Goal: Task Accomplishment & Management: Use online tool/utility

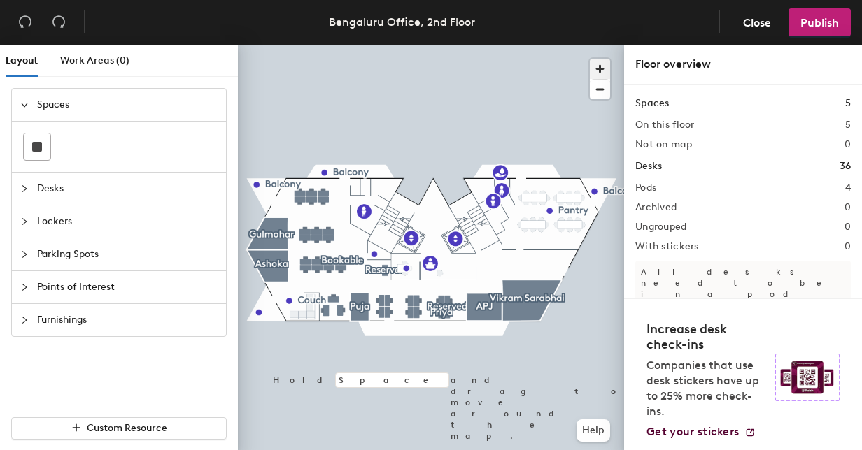
click at [595, 67] on span "button" at bounding box center [600, 69] width 20 height 20
click at [489, 45] on div at bounding box center [431, 45] width 386 height 0
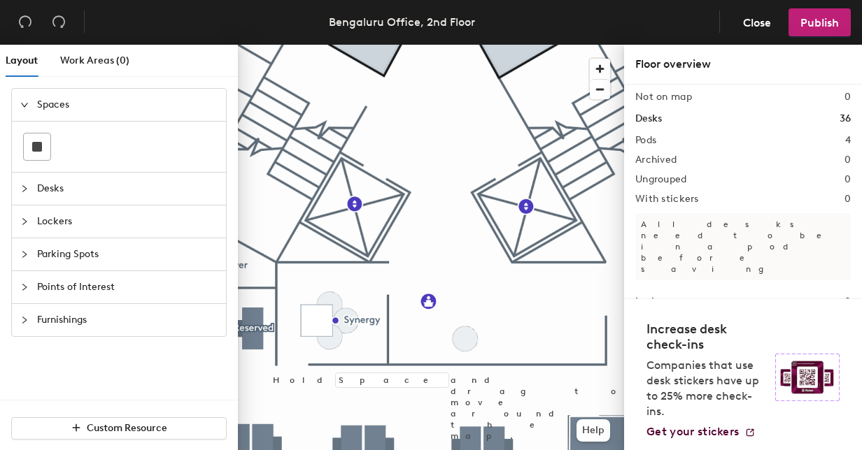
scroll to position [57, 0]
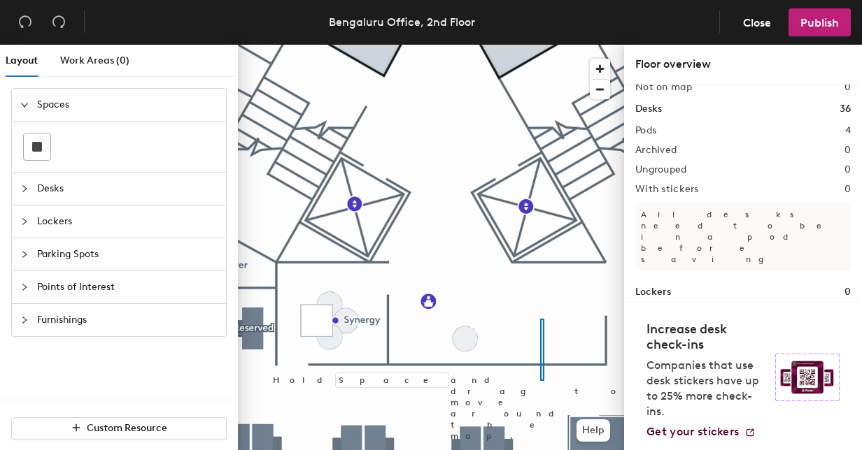
click at [538, 45] on div at bounding box center [431, 45] width 386 height 0
click at [43, 187] on span "Desks" at bounding box center [127, 189] width 180 height 32
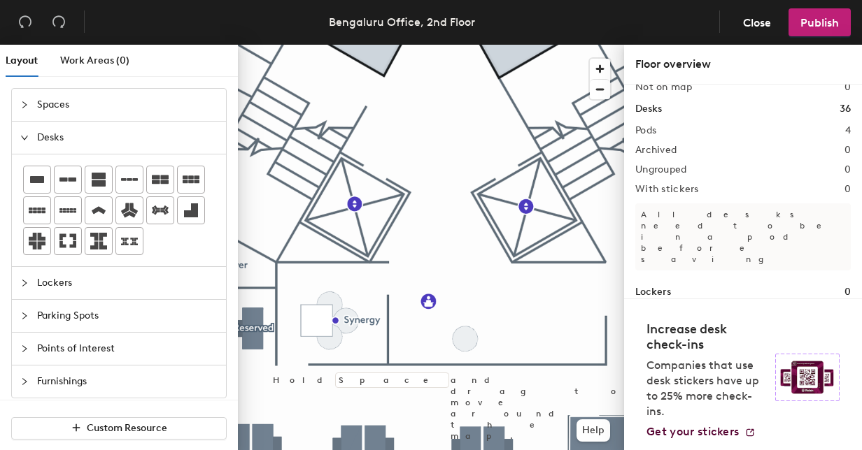
scroll to position [80, 0]
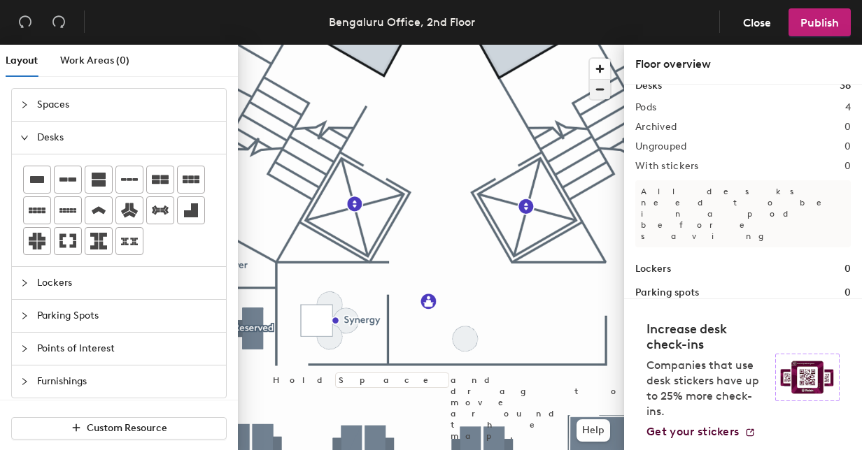
click at [600, 95] on span "button" at bounding box center [600, 90] width 20 height 20
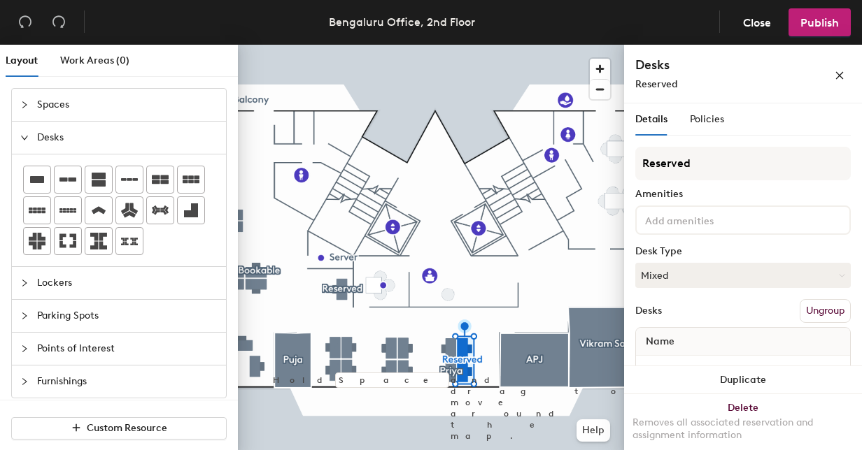
scroll to position [64, 0]
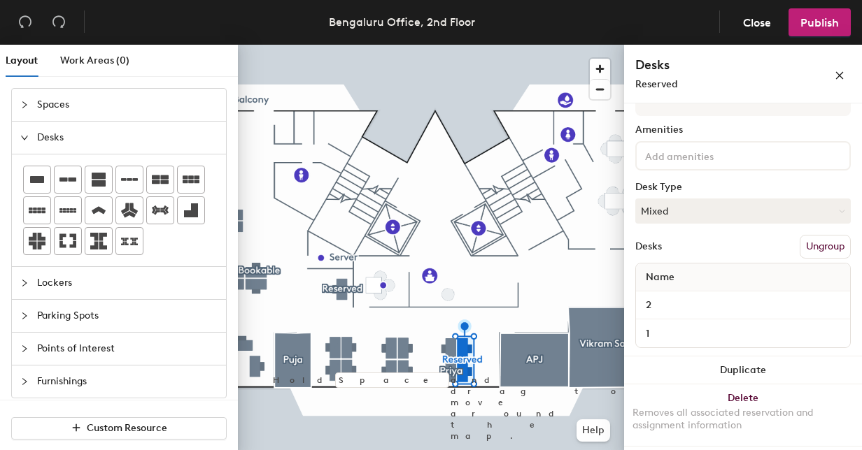
click at [812, 244] on button "Ungroup" at bounding box center [825, 247] width 51 height 24
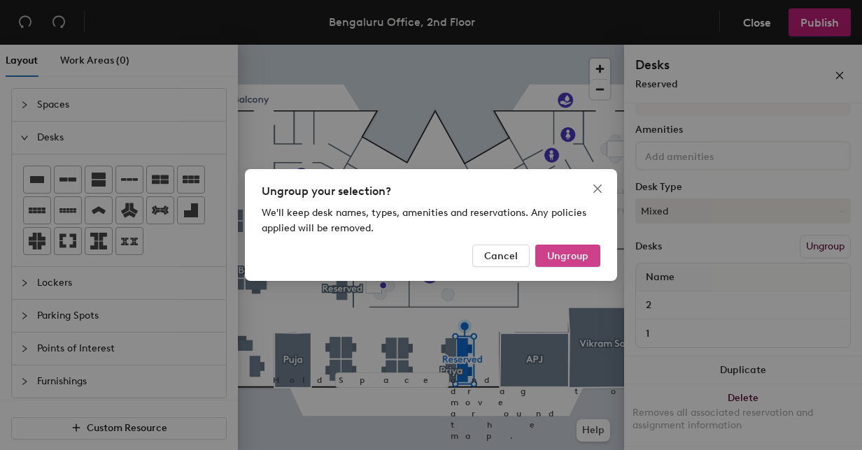
click at [582, 250] on span "Ungroup" at bounding box center [567, 256] width 41 height 12
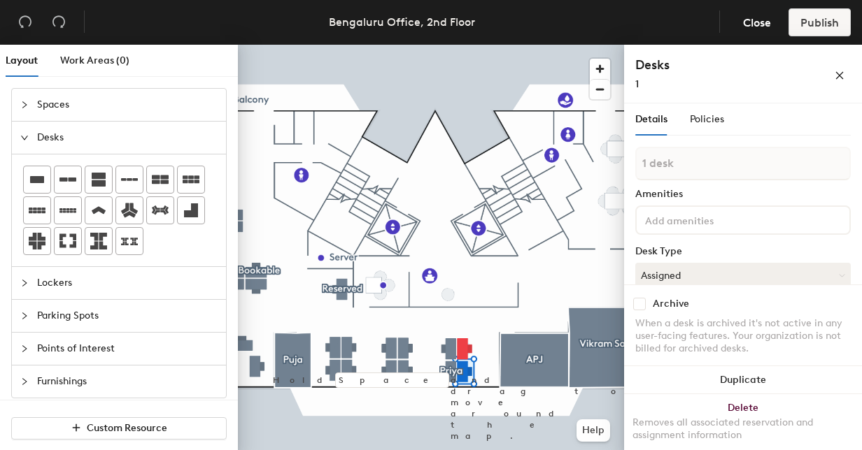
click at [643, 78] on div "1" at bounding box center [712, 84] width 154 height 15
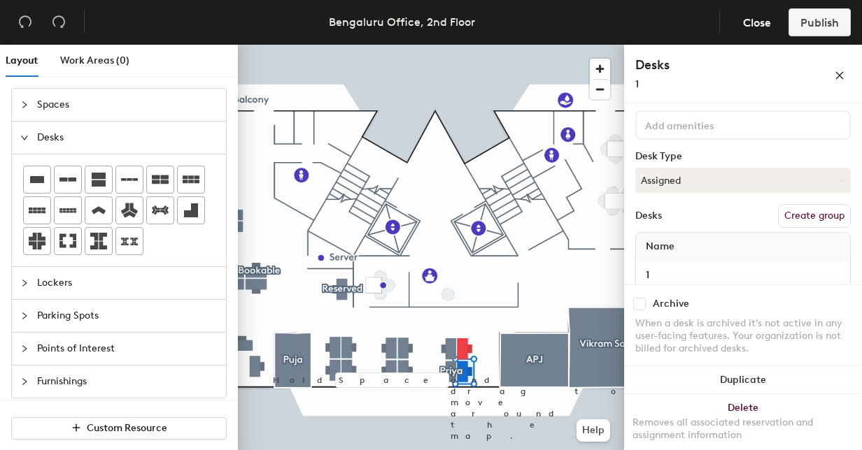
scroll to position [118, 0]
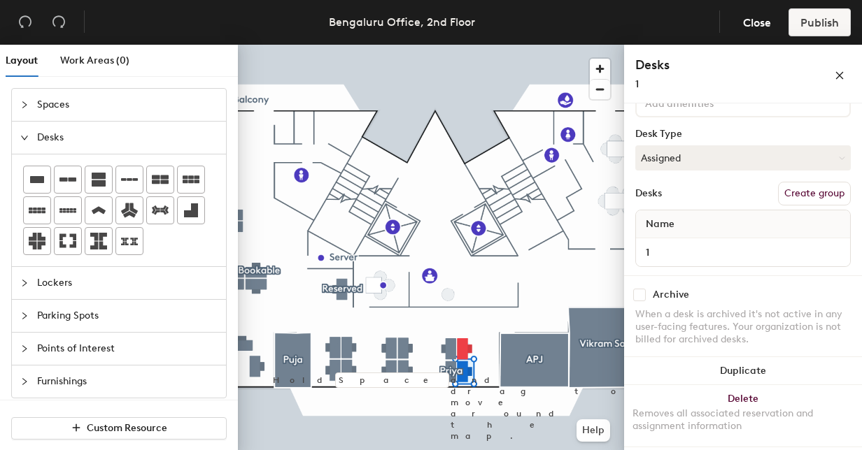
click at [793, 198] on button "Create group" at bounding box center [814, 194] width 73 height 24
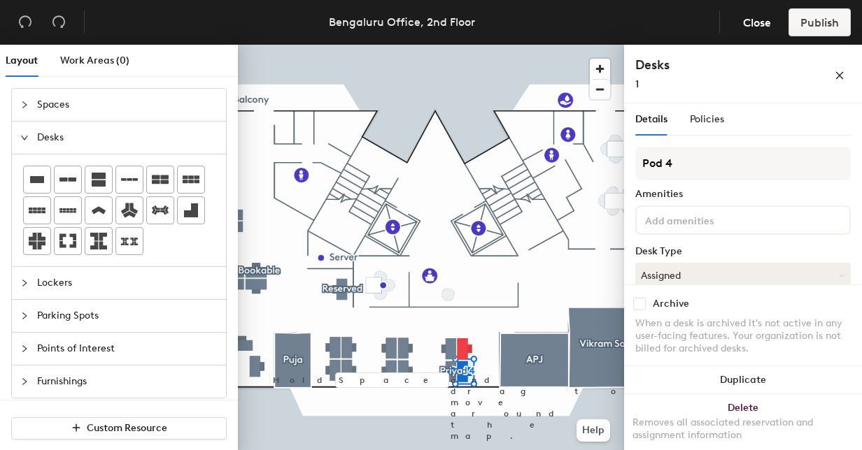
drag, startPoint x: 783, startPoint y: 161, endPoint x: 625, endPoint y: 162, distance: 158.1
click at [625, 162] on div "Details Policies Pod 4 Amenities Desk Type Assigned Desks Ungroup Name 1 Archiv…" at bounding box center [743, 280] width 238 height 353
type input "Rajeev"
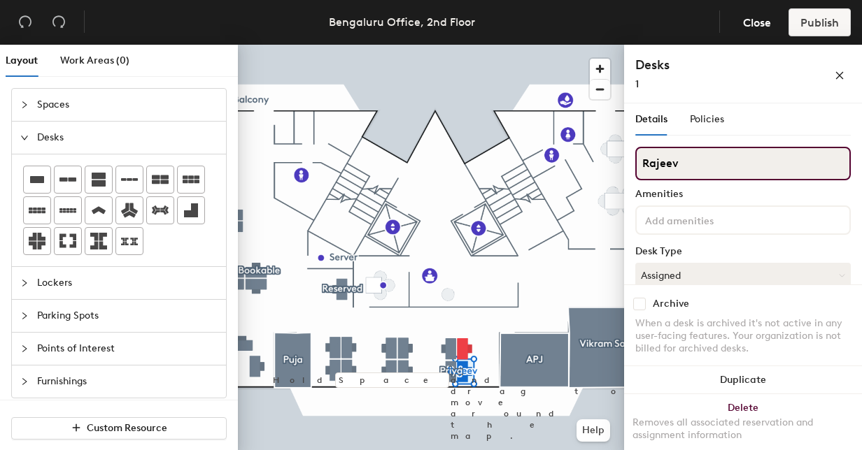
click at [686, 172] on input "Rajeev" at bounding box center [742, 164] width 215 height 34
type input "RB"
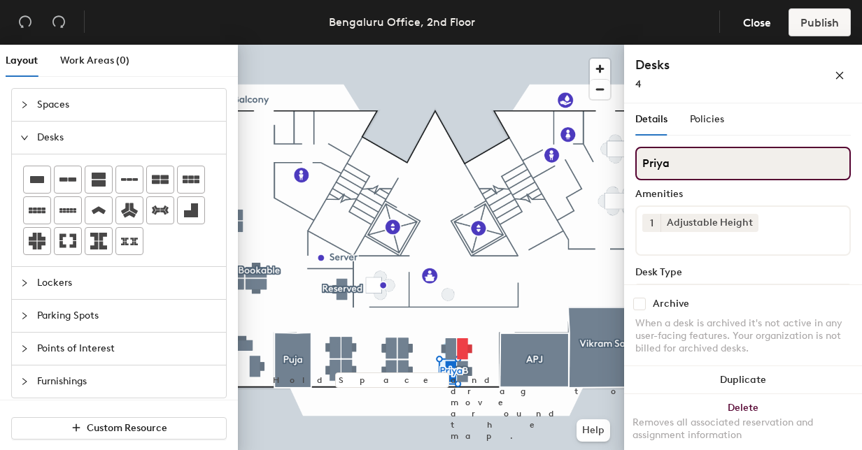
click at [690, 169] on input "Priya" at bounding box center [742, 164] width 215 height 34
type input "PS"
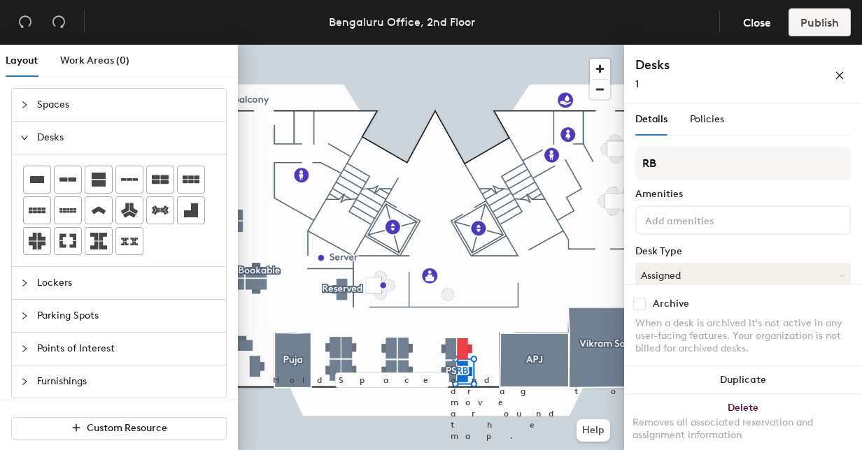
scroll to position [118, 0]
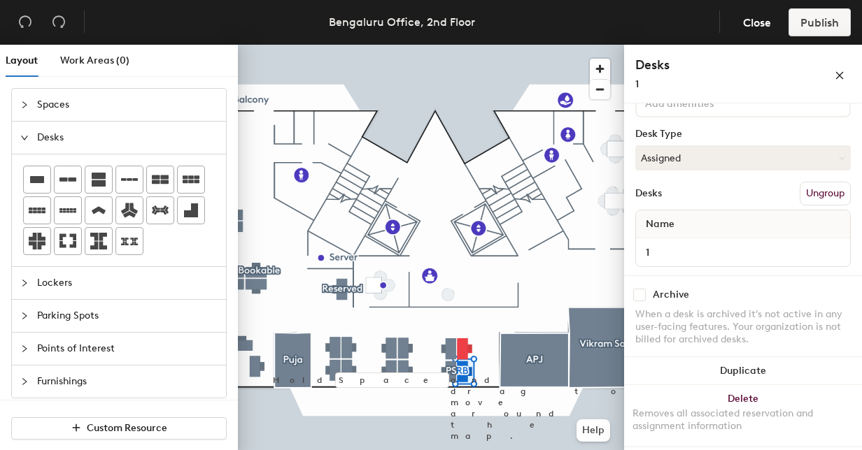
click at [739, 265] on div "Name 1" at bounding box center [742, 238] width 215 height 57
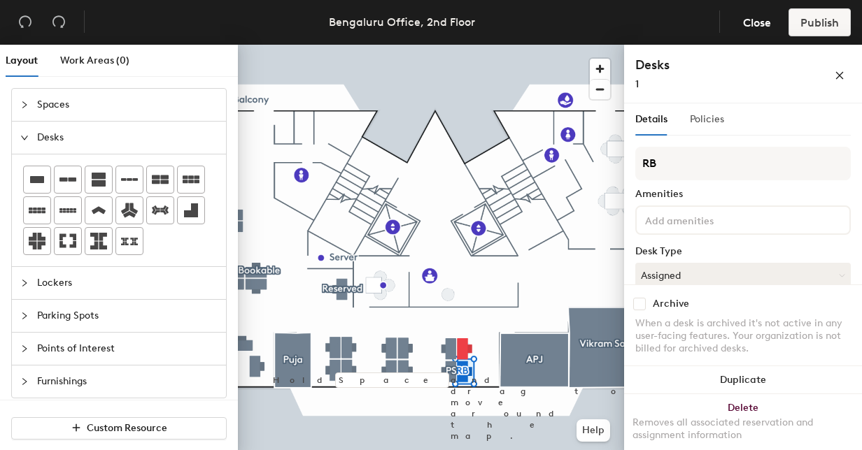
click at [695, 129] on div "Policies" at bounding box center [707, 120] width 34 height 32
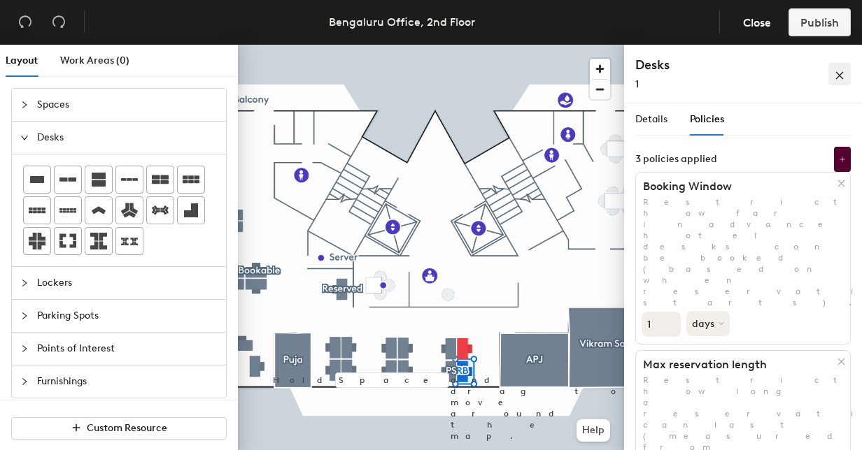
click at [838, 69] on span "button" at bounding box center [840, 74] width 10 height 12
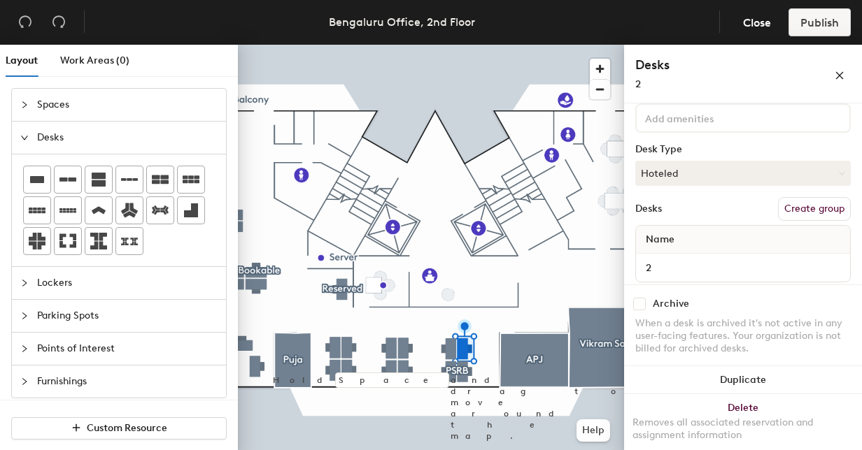
scroll to position [104, 0]
click at [722, 171] on button "Hoteled" at bounding box center [742, 171] width 215 height 25
click at [691, 208] on div "Assigned" at bounding box center [706, 215] width 140 height 21
click at [678, 262] on input "2" at bounding box center [743, 267] width 208 height 20
type input "d"
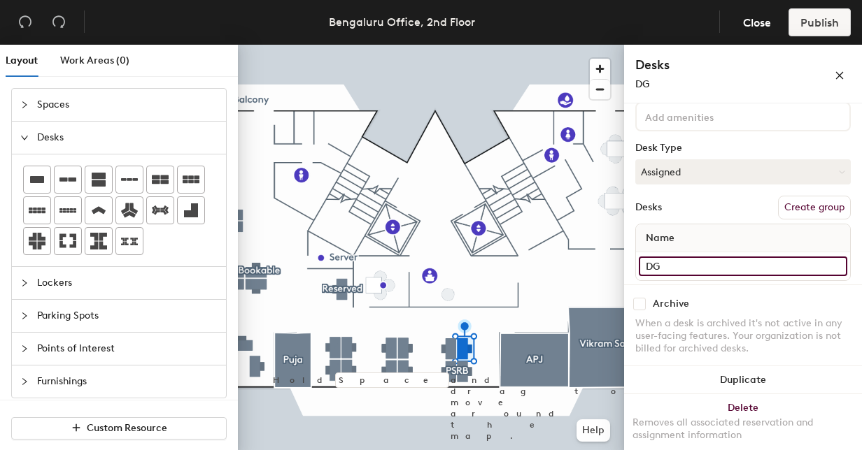
type input "DG"
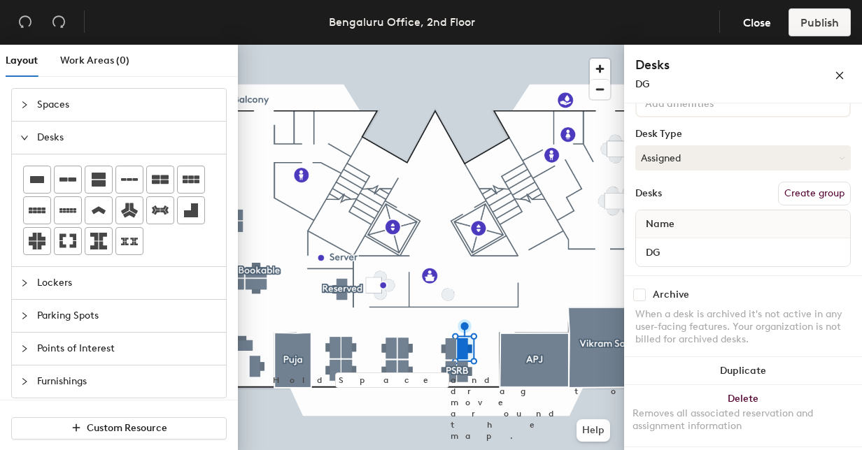
scroll to position [0, 0]
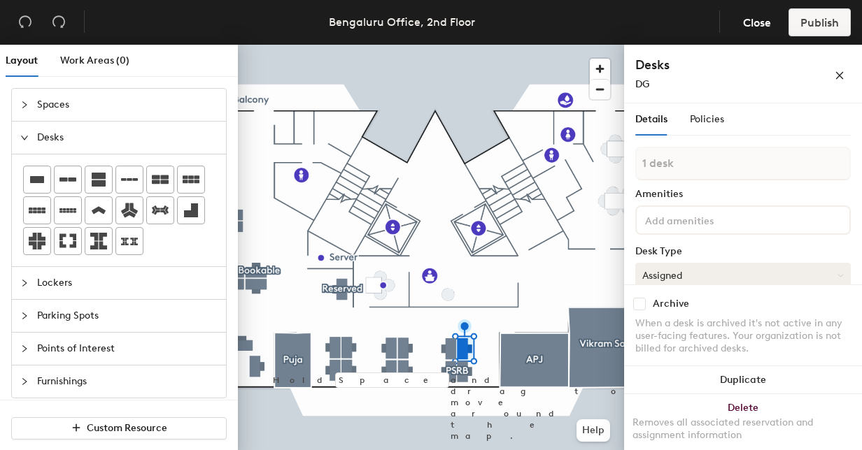
click at [726, 269] on button "Assigned" at bounding box center [742, 275] width 215 height 25
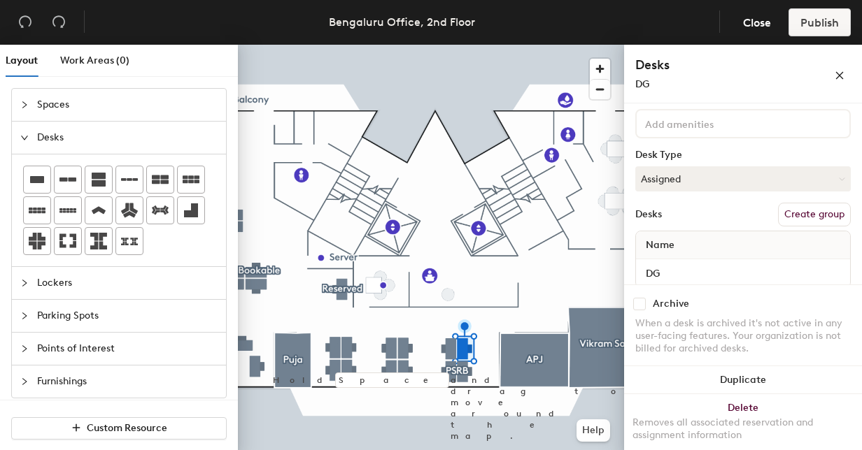
scroll to position [118, 0]
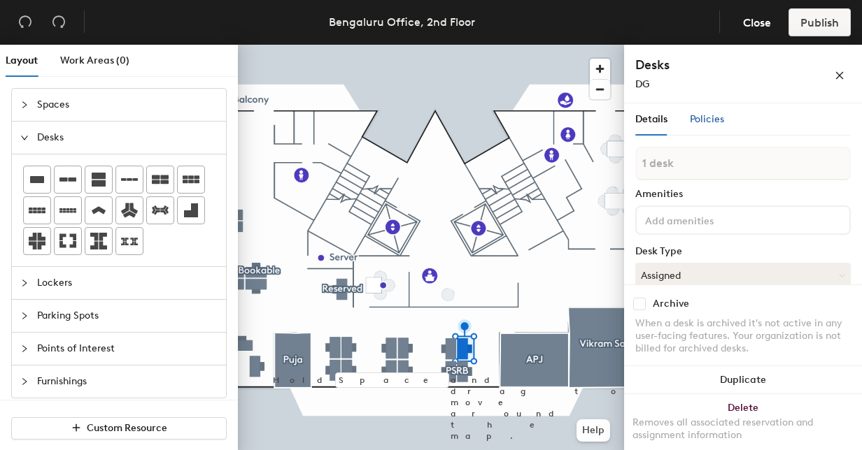
click at [705, 126] on div "Policies" at bounding box center [707, 119] width 34 height 15
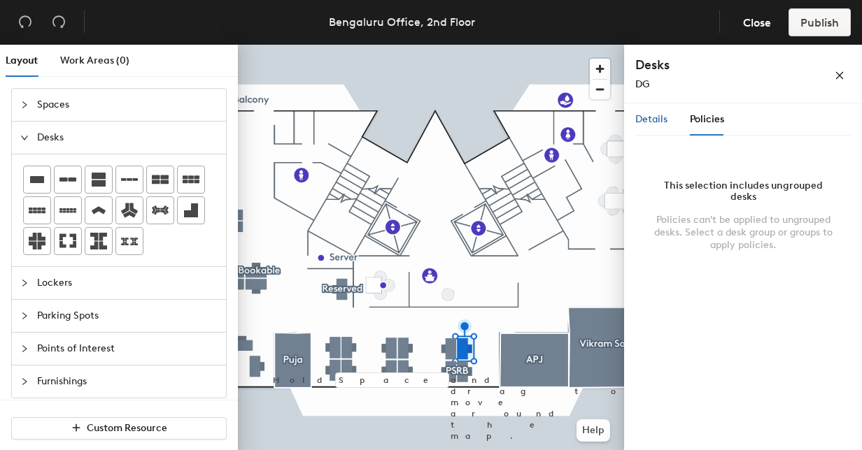
click at [654, 122] on span "Details" at bounding box center [651, 119] width 32 height 12
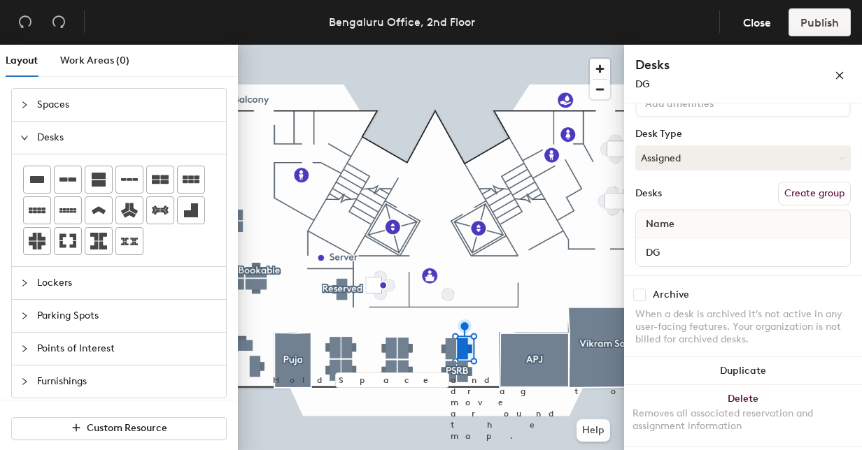
click at [818, 190] on button "Create group" at bounding box center [814, 194] width 73 height 24
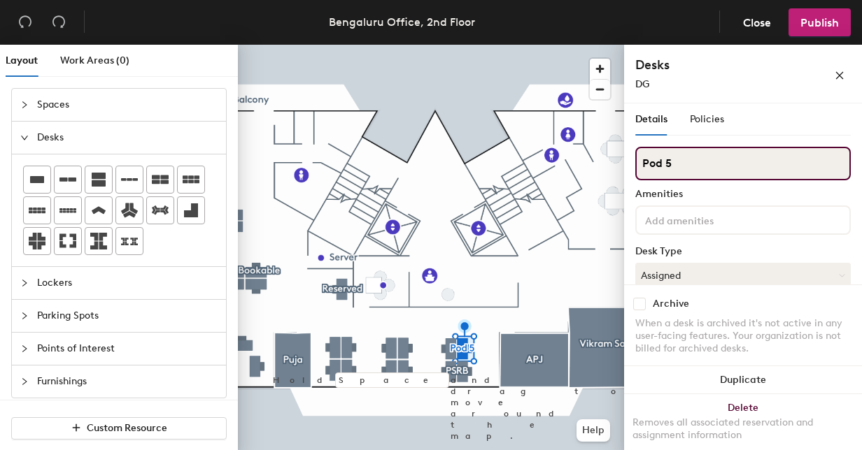
click at [567, 177] on div "Layout Work Areas (0) Spaces Desks Lockers Parking Spots Points of Interest Fur…" at bounding box center [431, 250] width 862 height 411
type input "d"
type input "DG"
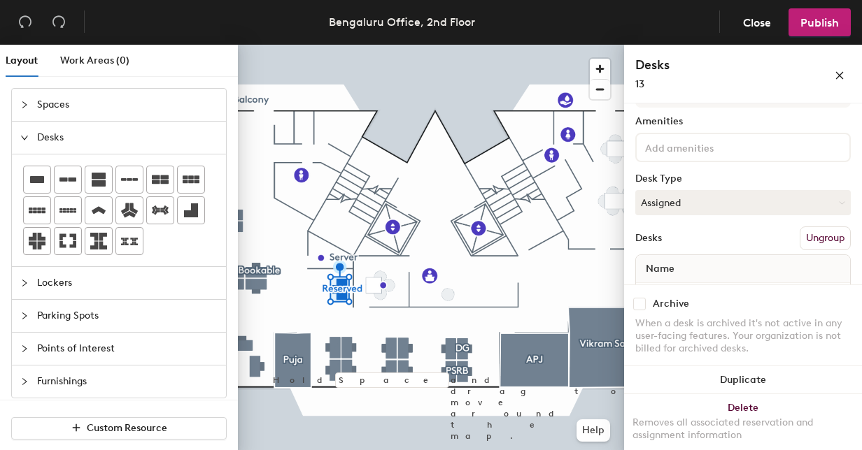
scroll to position [0, 0]
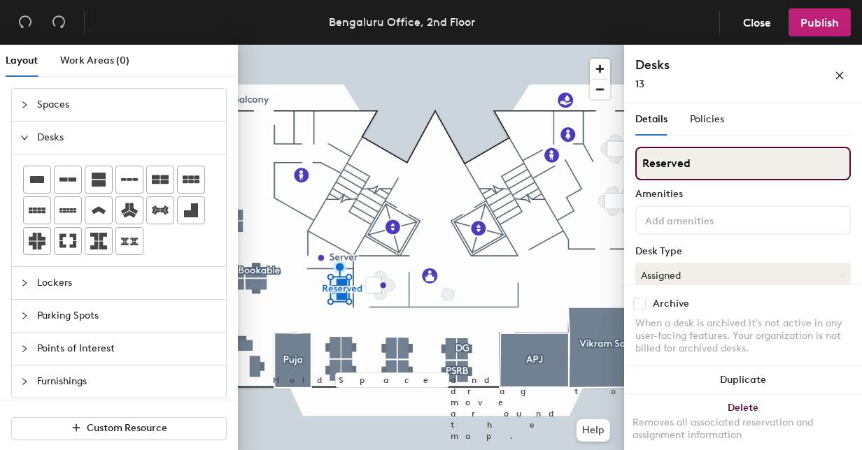
click at [609, 173] on div "Layout Work Areas (0) Spaces Desks Lockers Parking Spots Points of Interest Fur…" at bounding box center [431, 250] width 862 height 411
type input "13"
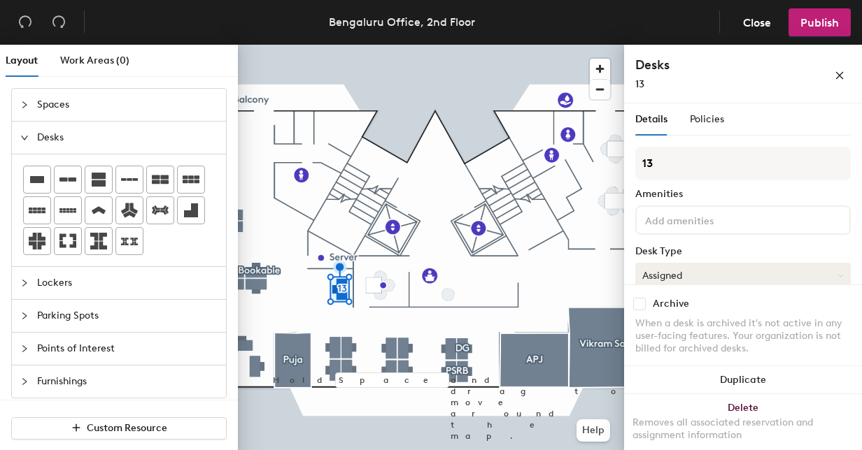
click at [762, 271] on button "Assigned" at bounding box center [742, 275] width 215 height 25
click at [669, 362] on div "Hoteled" at bounding box center [706, 360] width 140 height 21
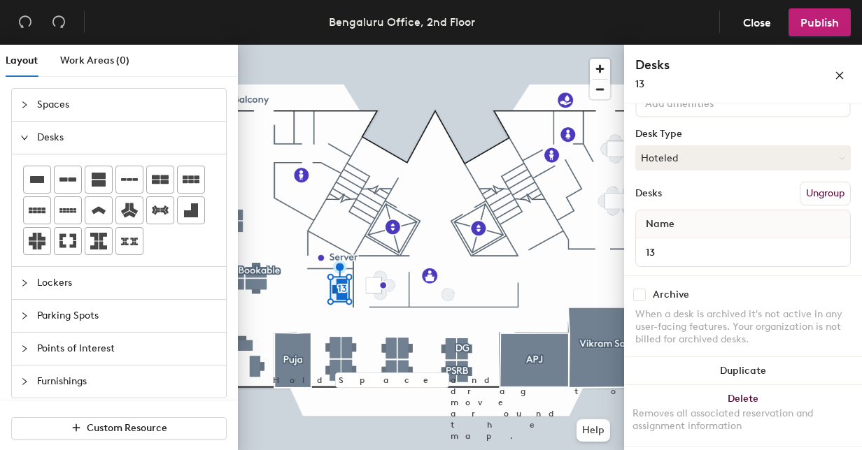
click at [820, 187] on button "Ungroup" at bounding box center [825, 194] width 51 height 24
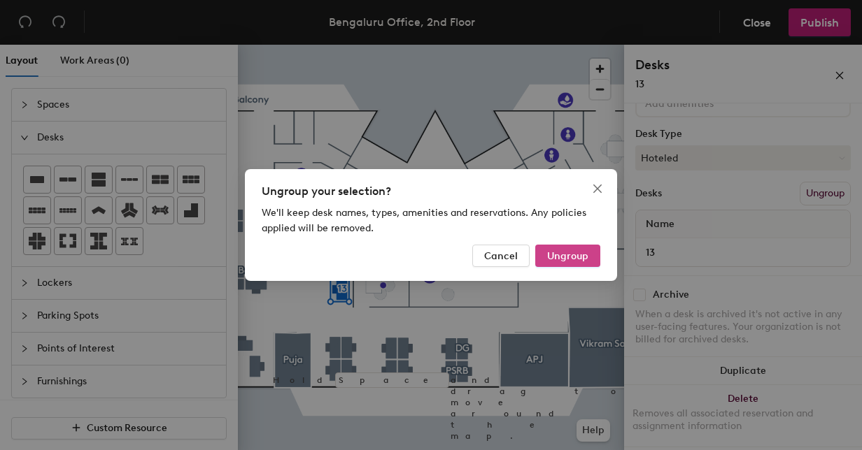
click at [566, 255] on span "Ungroup" at bounding box center [567, 256] width 41 height 12
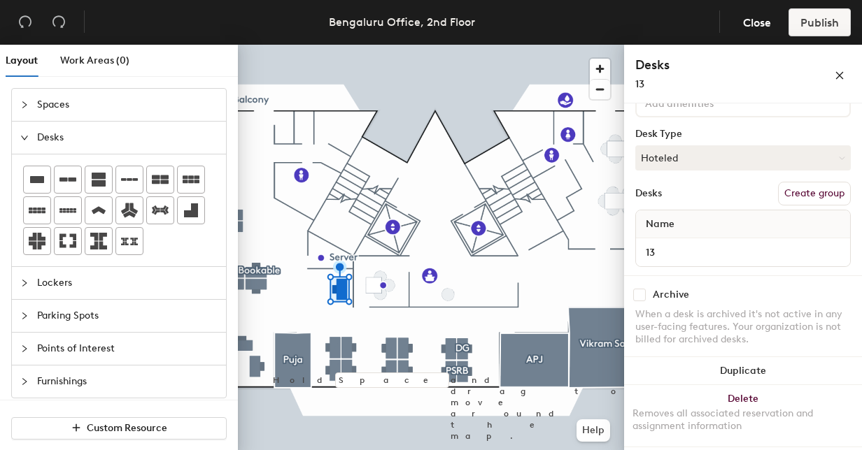
click at [824, 196] on button "Create group" at bounding box center [814, 194] width 73 height 24
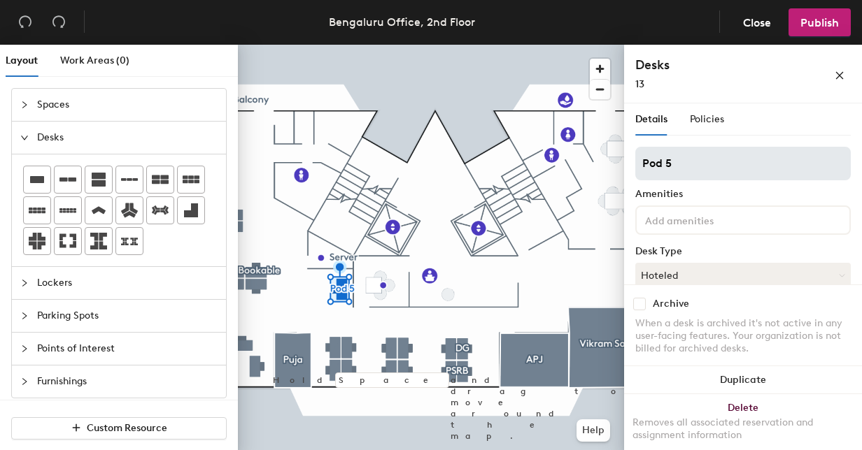
click at [760, 165] on input "Pod 5" at bounding box center [742, 164] width 215 height 34
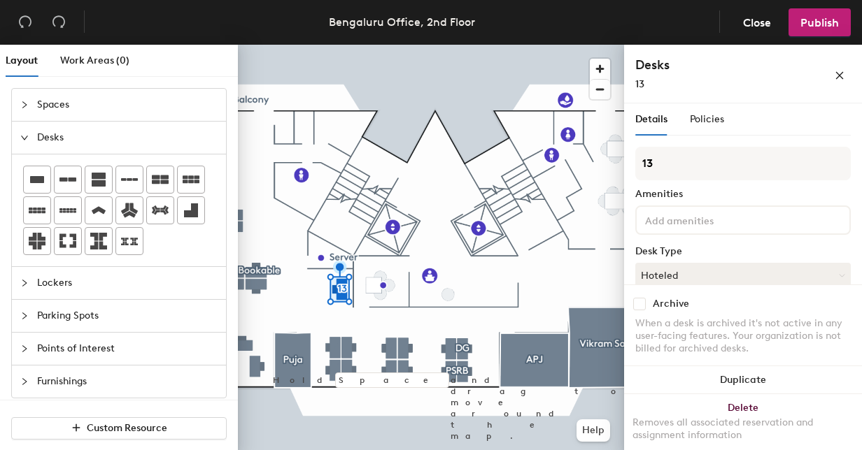
type input "13"
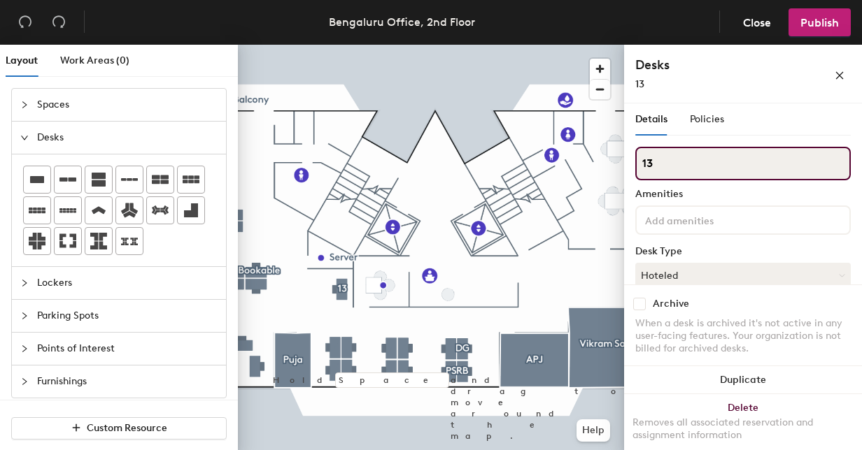
click at [740, 162] on input "13" at bounding box center [742, 164] width 215 height 34
type input "1"
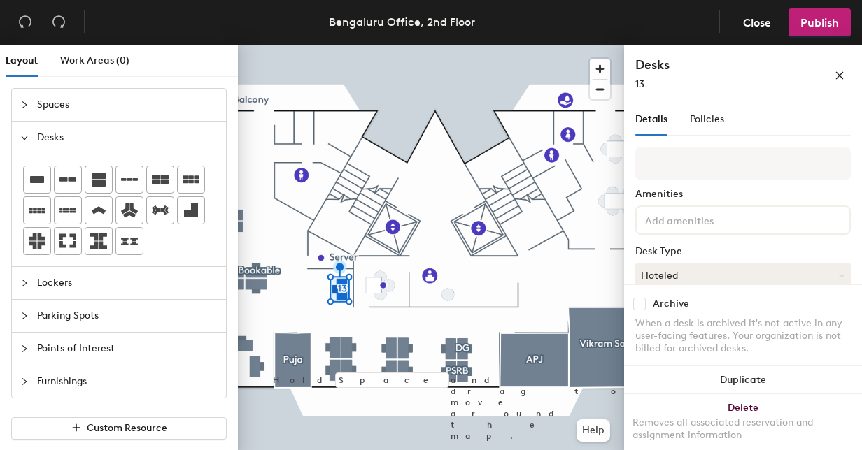
click at [746, 198] on div "Amenities" at bounding box center [742, 194] width 215 height 11
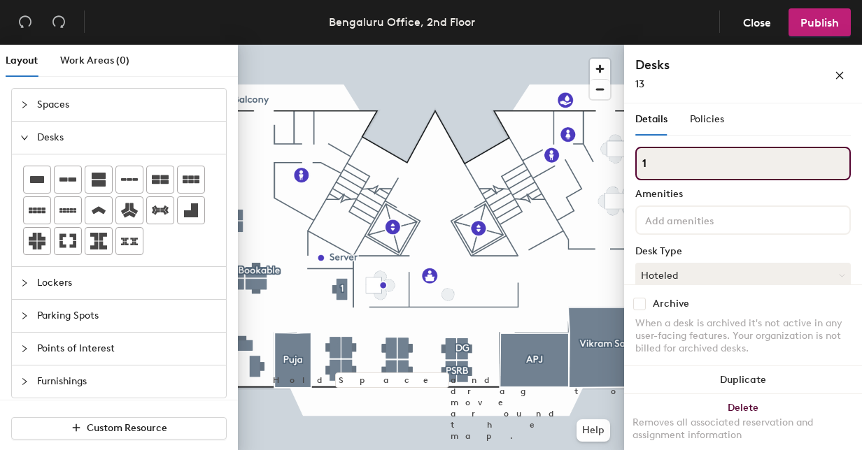
click at [679, 171] on input "1" at bounding box center [742, 164] width 215 height 34
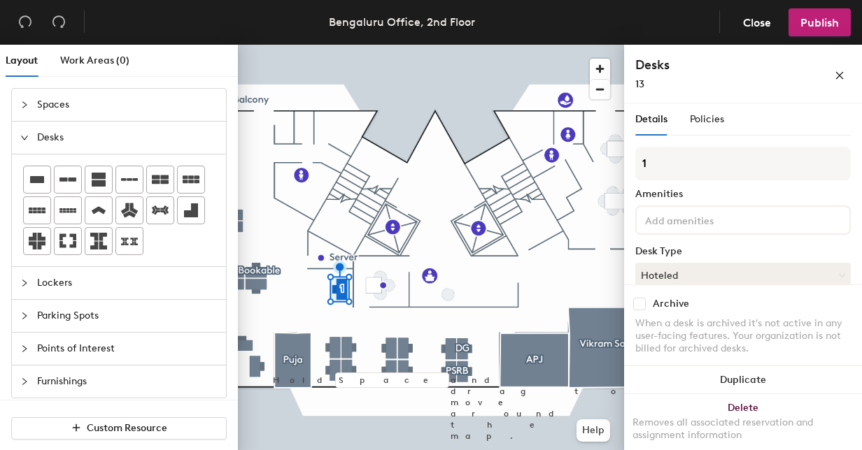
click at [722, 144] on div "Details Policies 1 Amenities Desk Type Hoteled Desks Ungroup Name 13 Archive Wh…" at bounding box center [742, 334] width 215 height 461
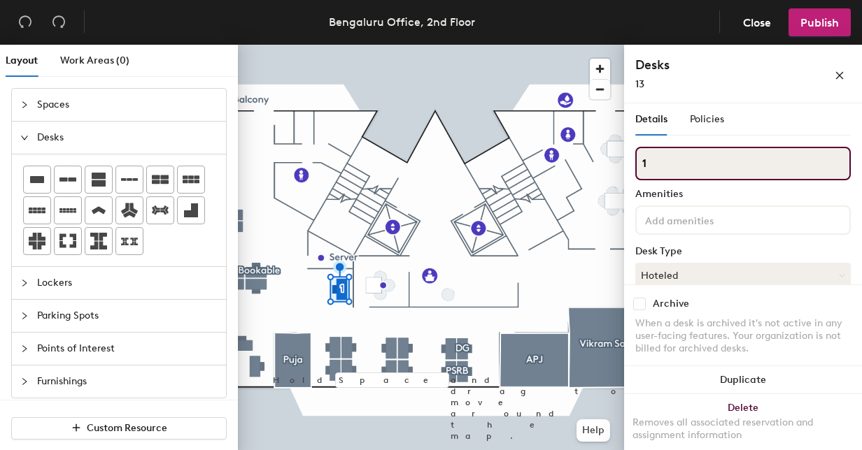
click at [732, 150] on input "1" at bounding box center [742, 164] width 215 height 34
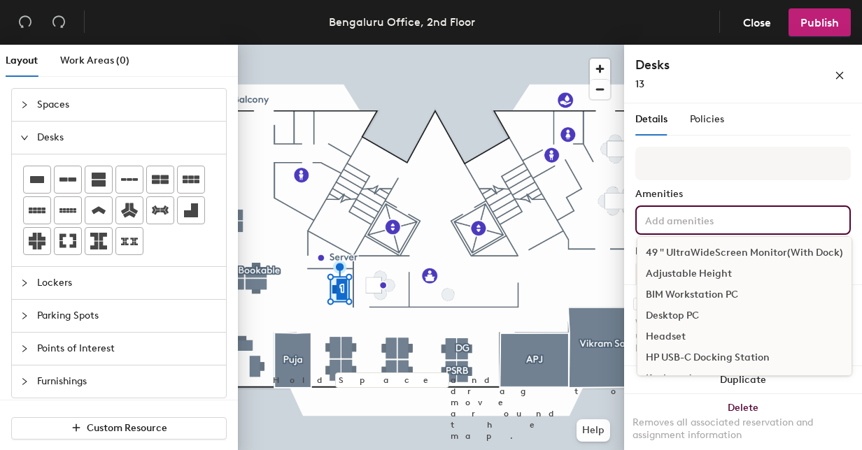
click at [732, 215] on input at bounding box center [705, 219] width 126 height 17
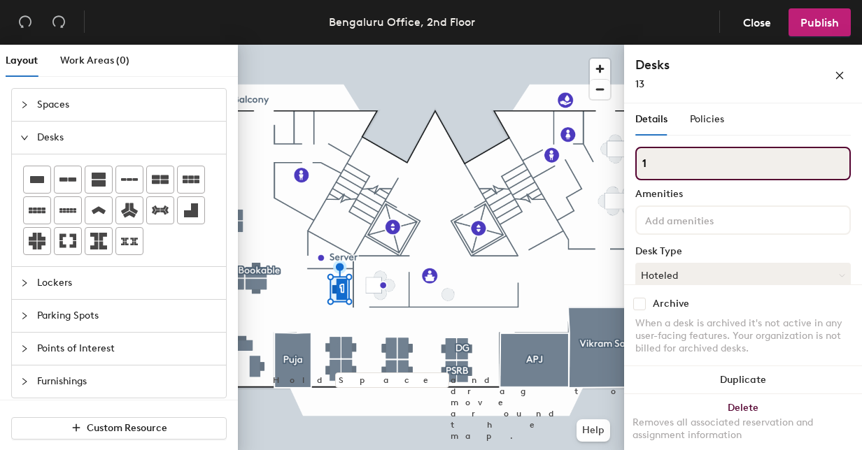
click at [732, 173] on input "1" at bounding box center [742, 164] width 215 height 34
type input "13"
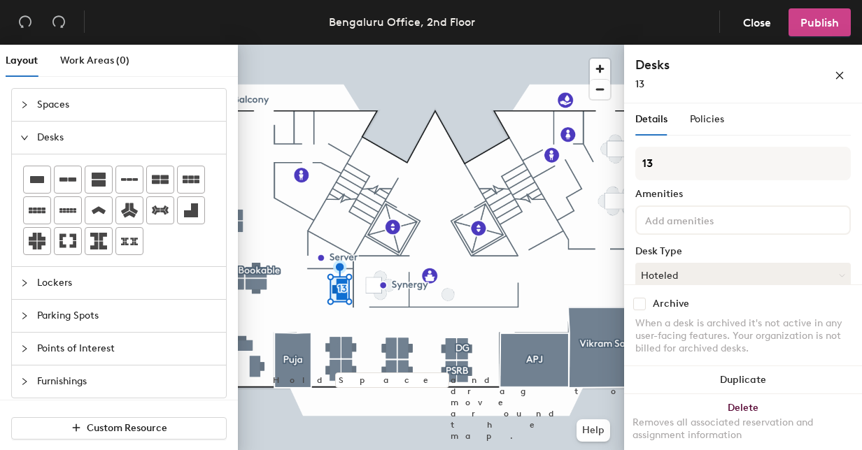
click at [817, 34] on button "Publish" at bounding box center [819, 22] width 62 height 28
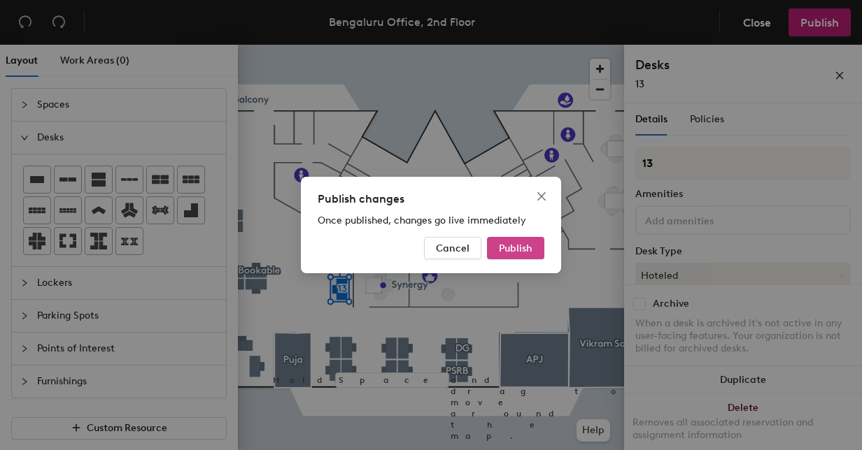
click at [520, 246] on span "Publish" at bounding box center [516, 249] width 34 height 12
